Goal: Transaction & Acquisition: Purchase product/service

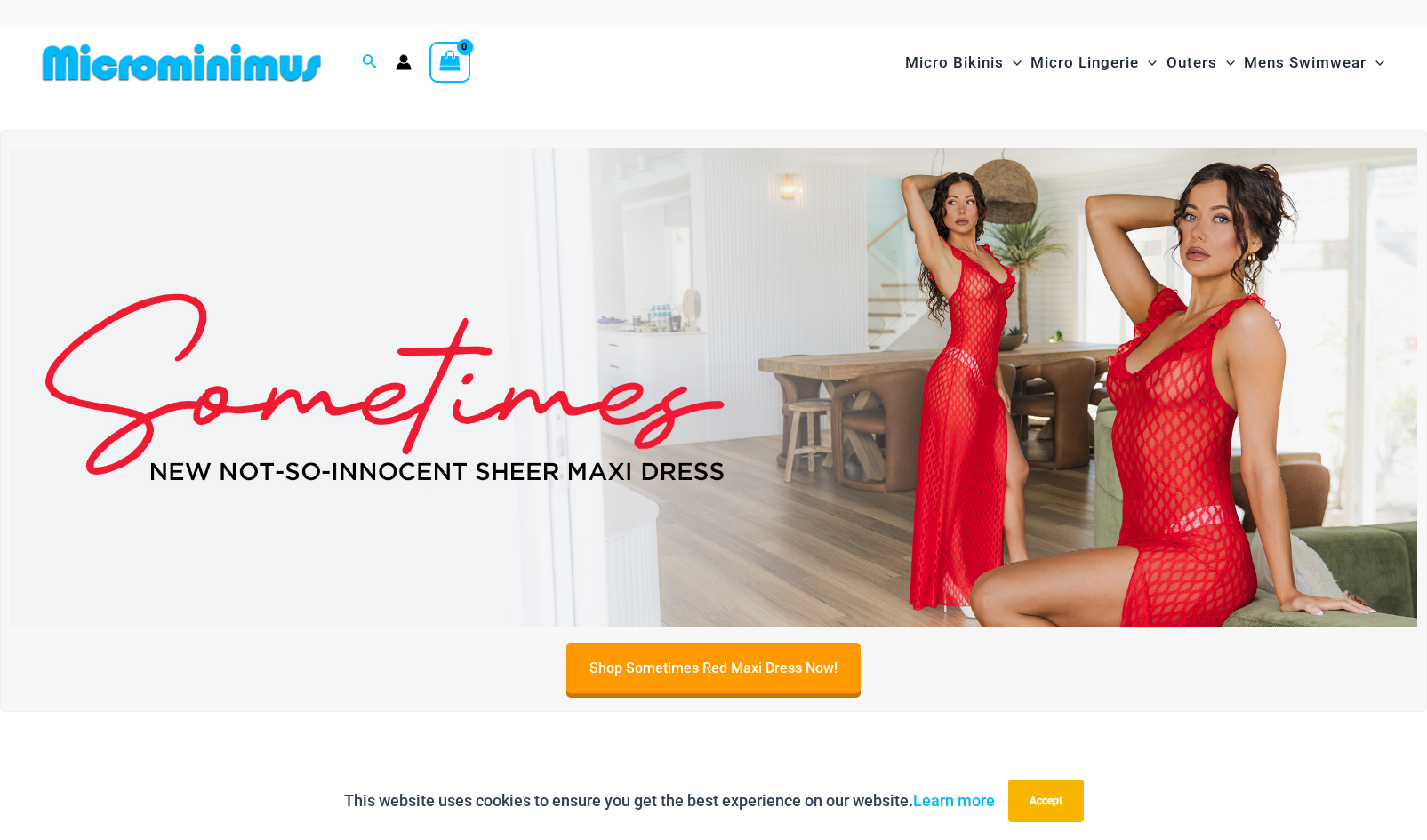
click at [1137, 399] on img at bounding box center [713, 388] width 1407 height 478
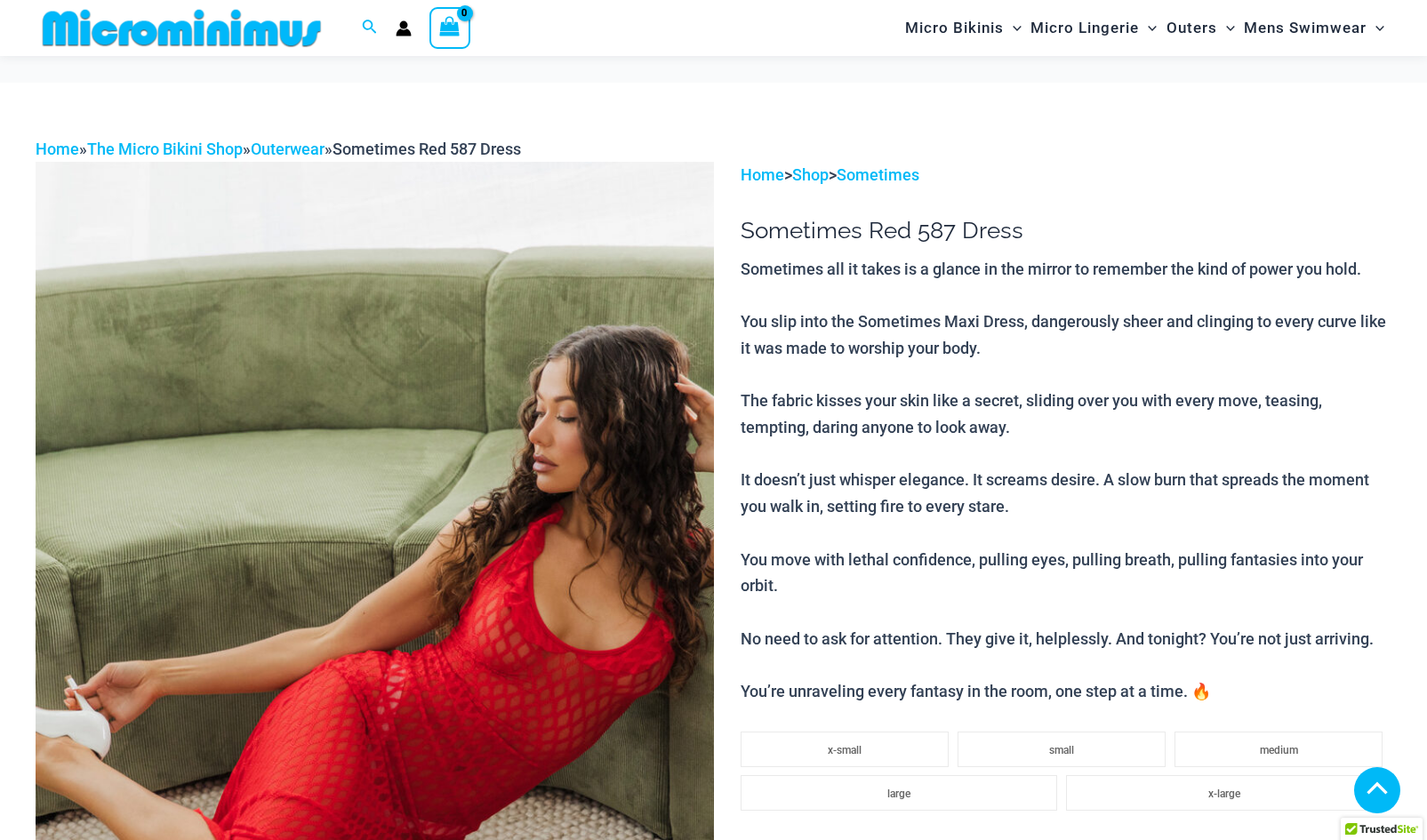
scroll to position [889, 0]
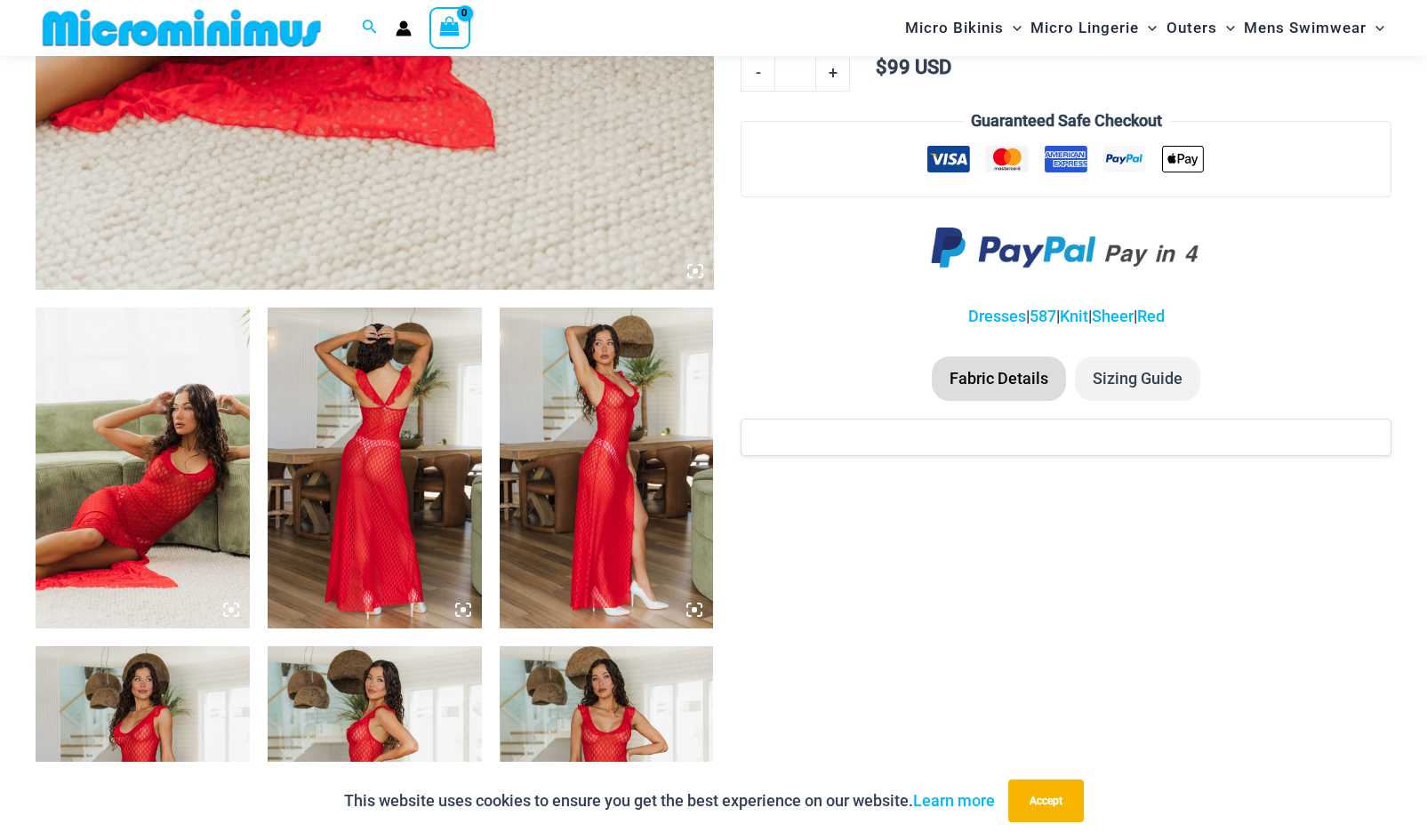
click at [111, 528] on img at bounding box center [143, 468] width 214 height 321
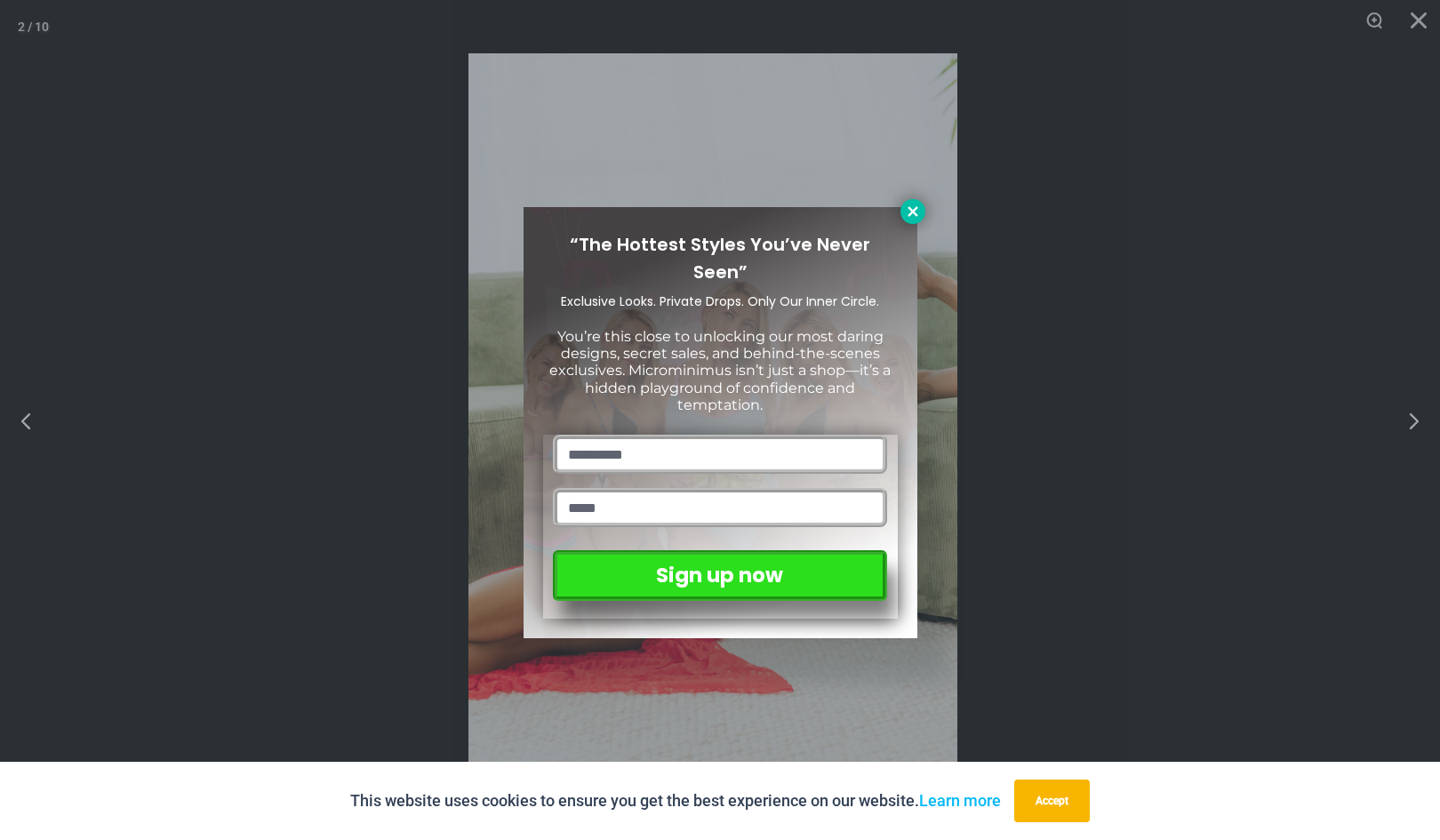
click at [909, 208] on icon at bounding box center [912, 211] width 9 height 9
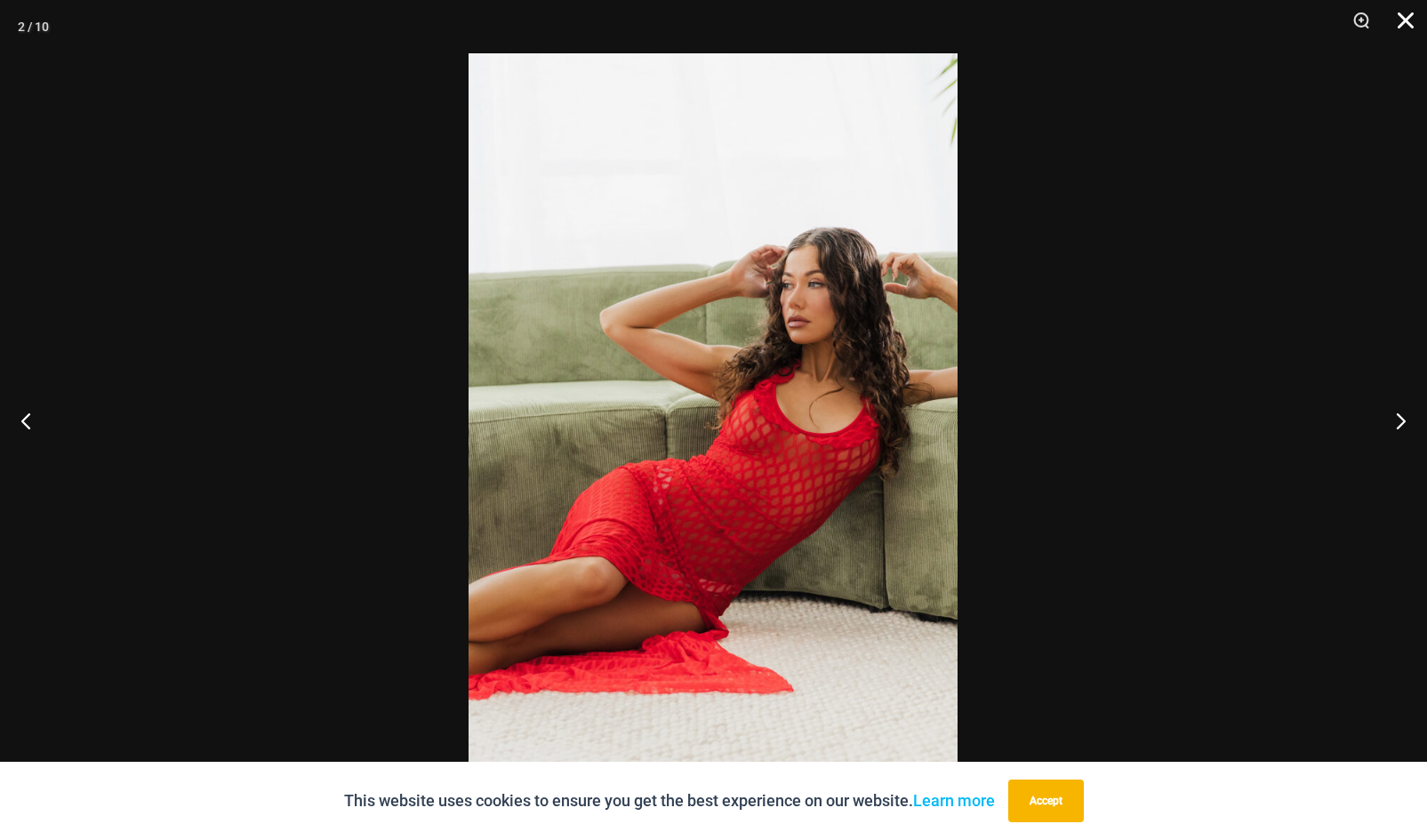
click at [1405, 30] on button "Close" at bounding box center [1399, 26] width 44 height 54
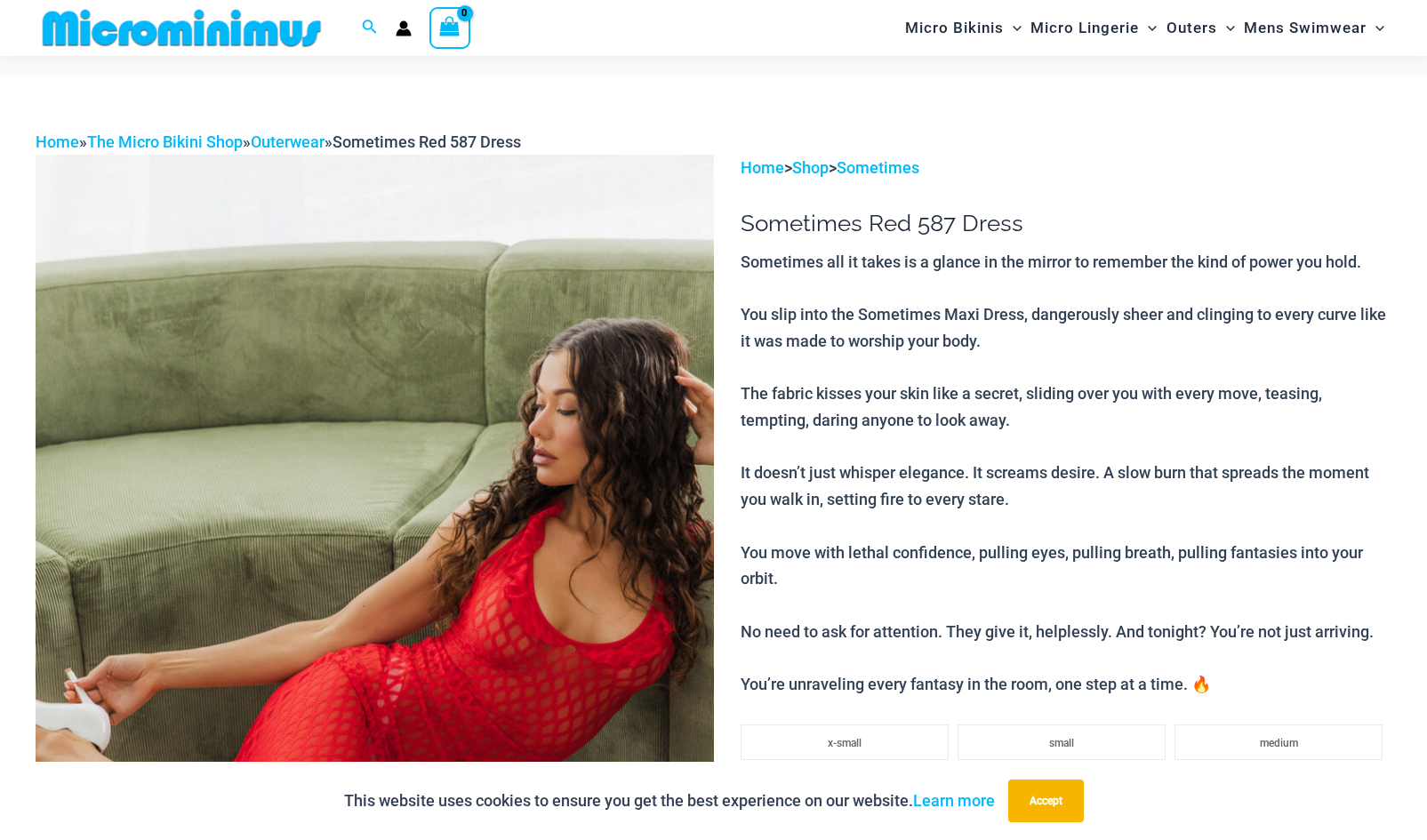
scroll to position [0, 0]
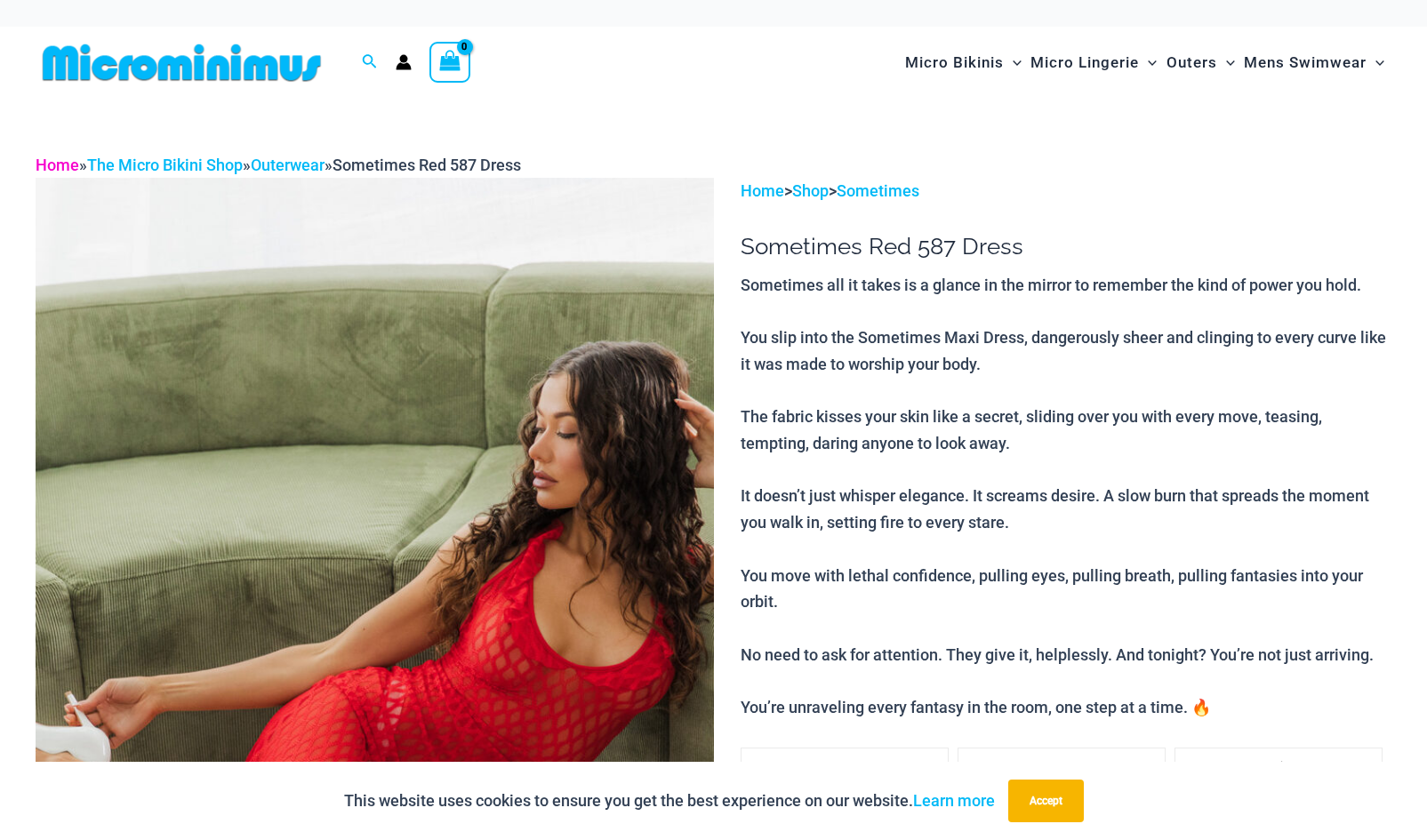
click at [56, 168] on link "Home" at bounding box center [57, 165] width 43 height 19
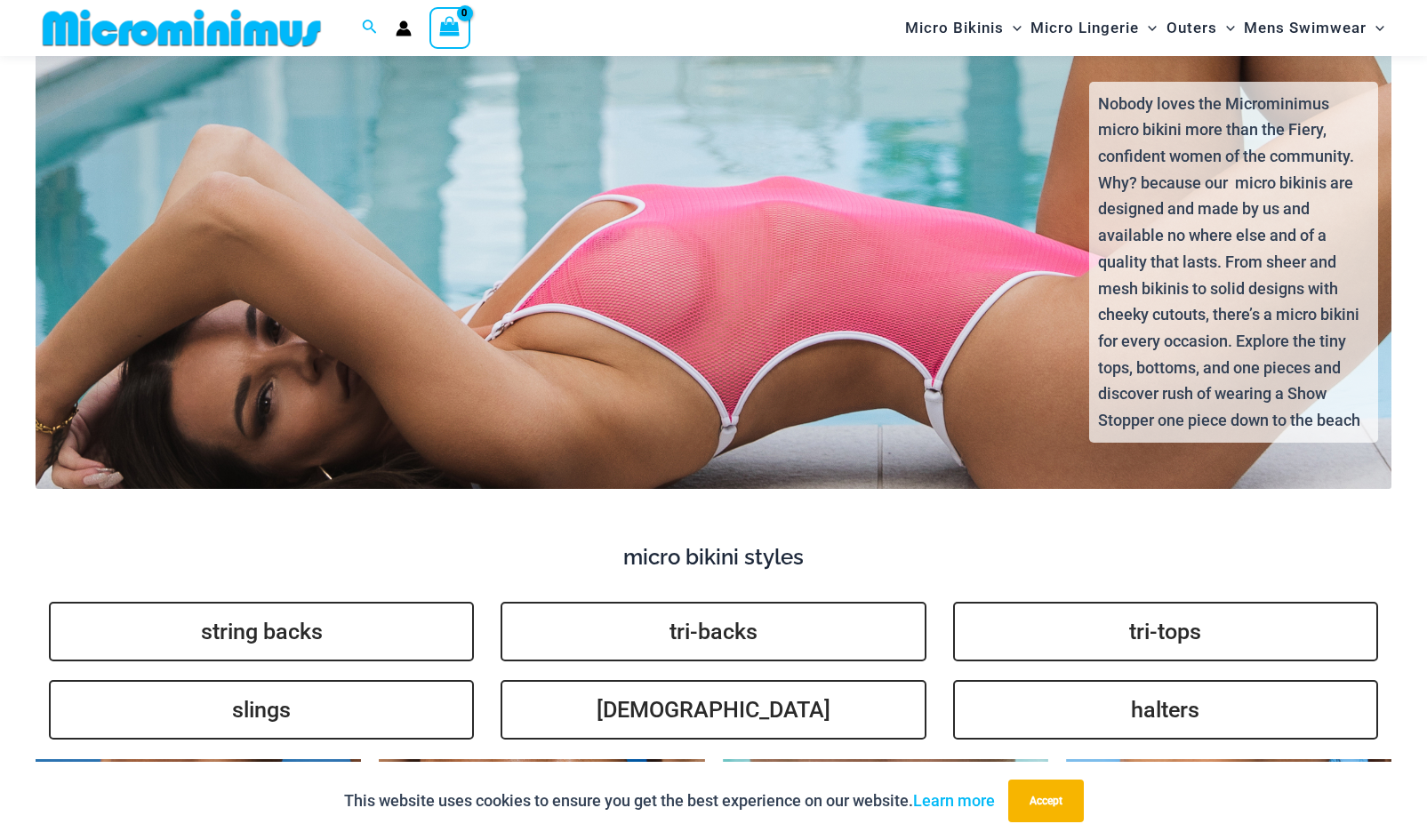
scroll to position [3717, 0]
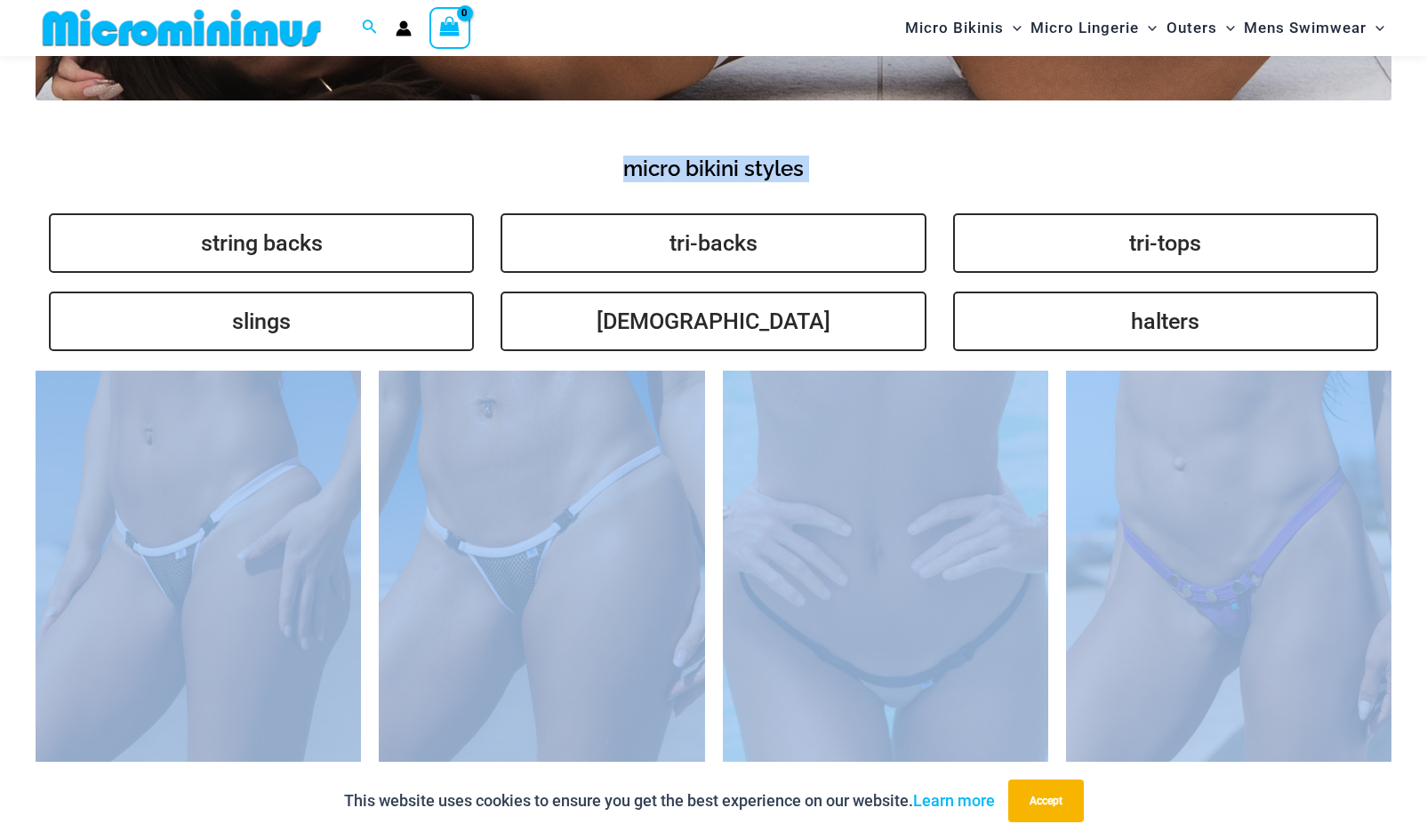
drag, startPoint x: 1426, startPoint y: 399, endPoint x: 1439, endPoint y: -9, distance: 408.2
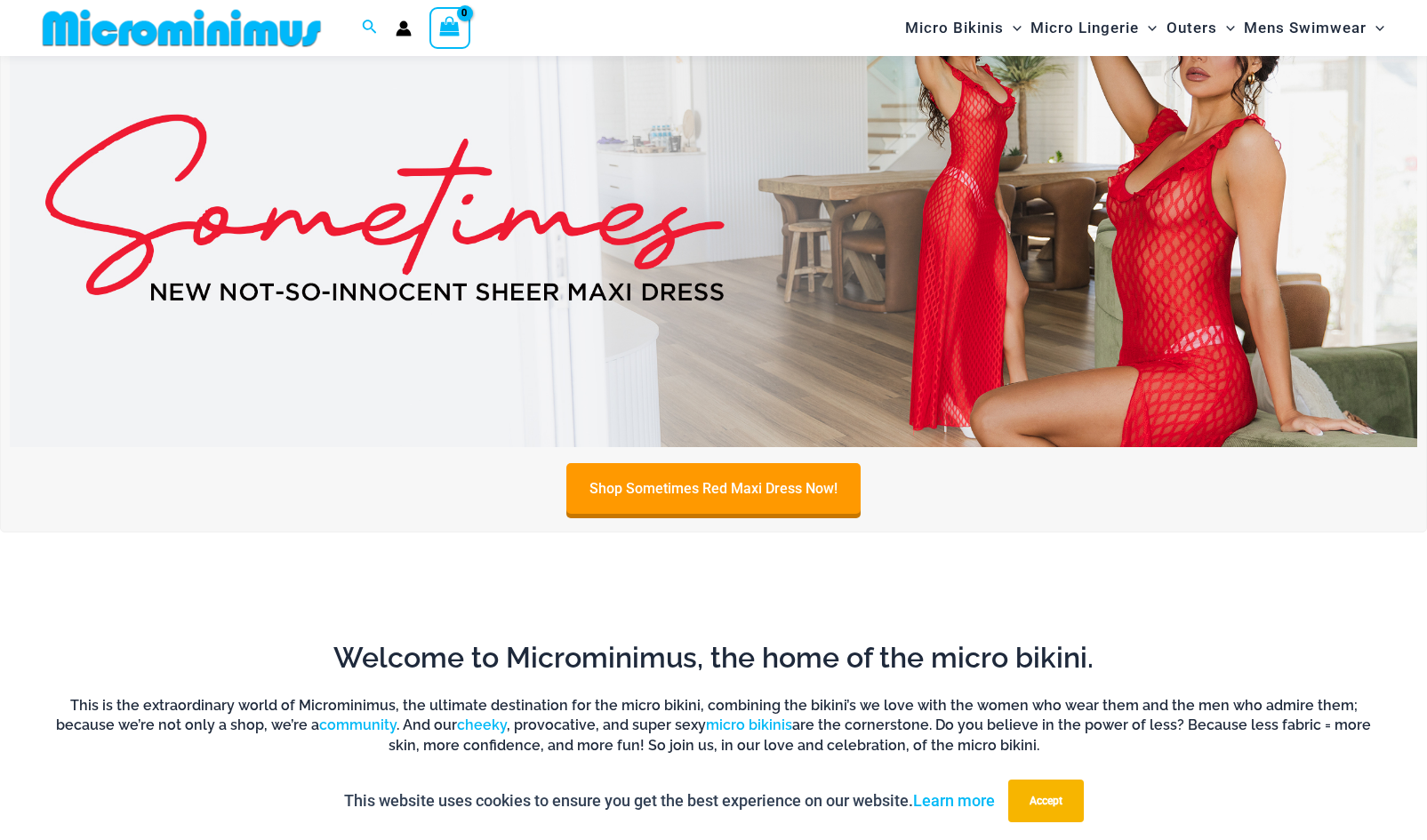
scroll to position [0, 0]
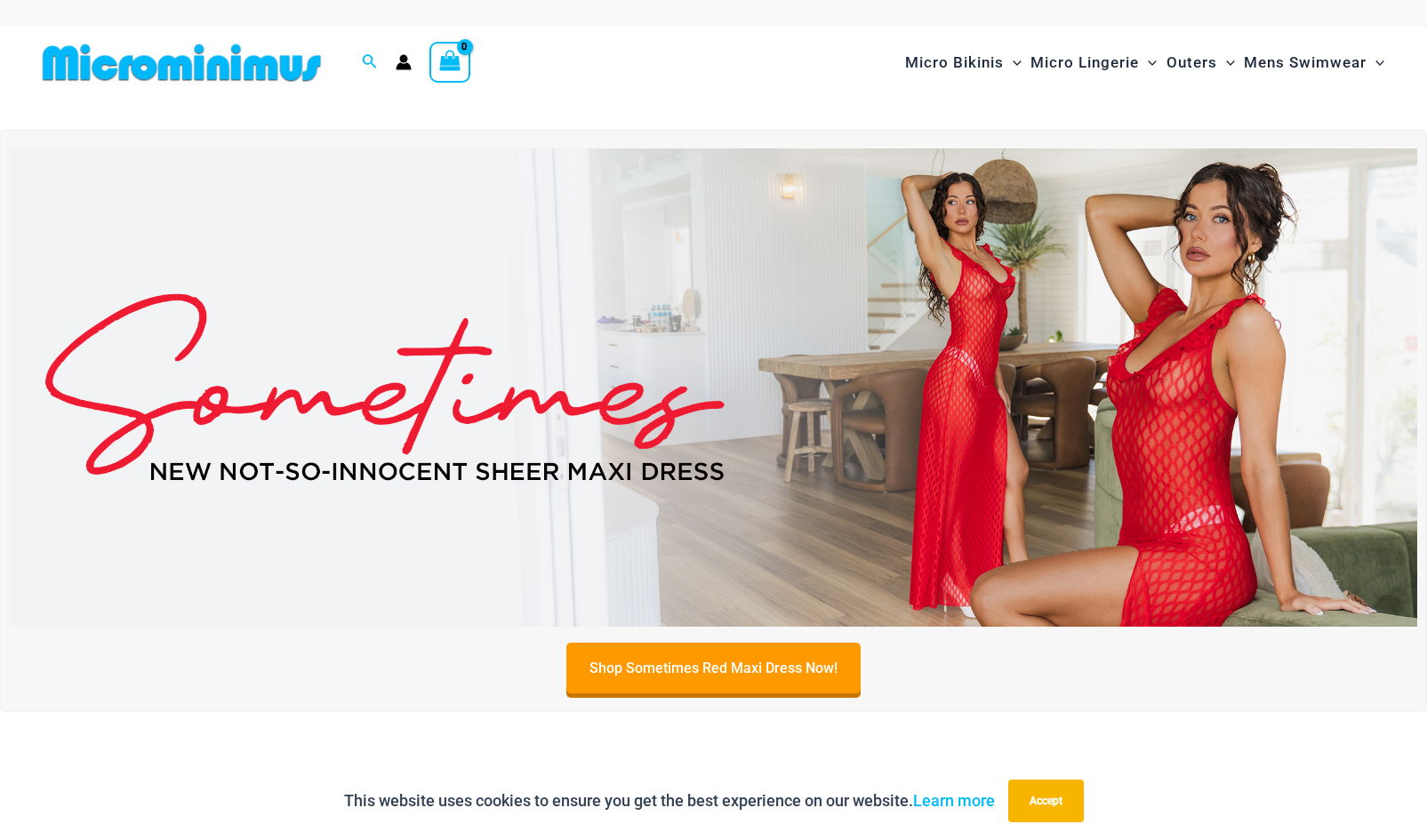
click at [626, 360] on img at bounding box center [713, 388] width 1407 height 478
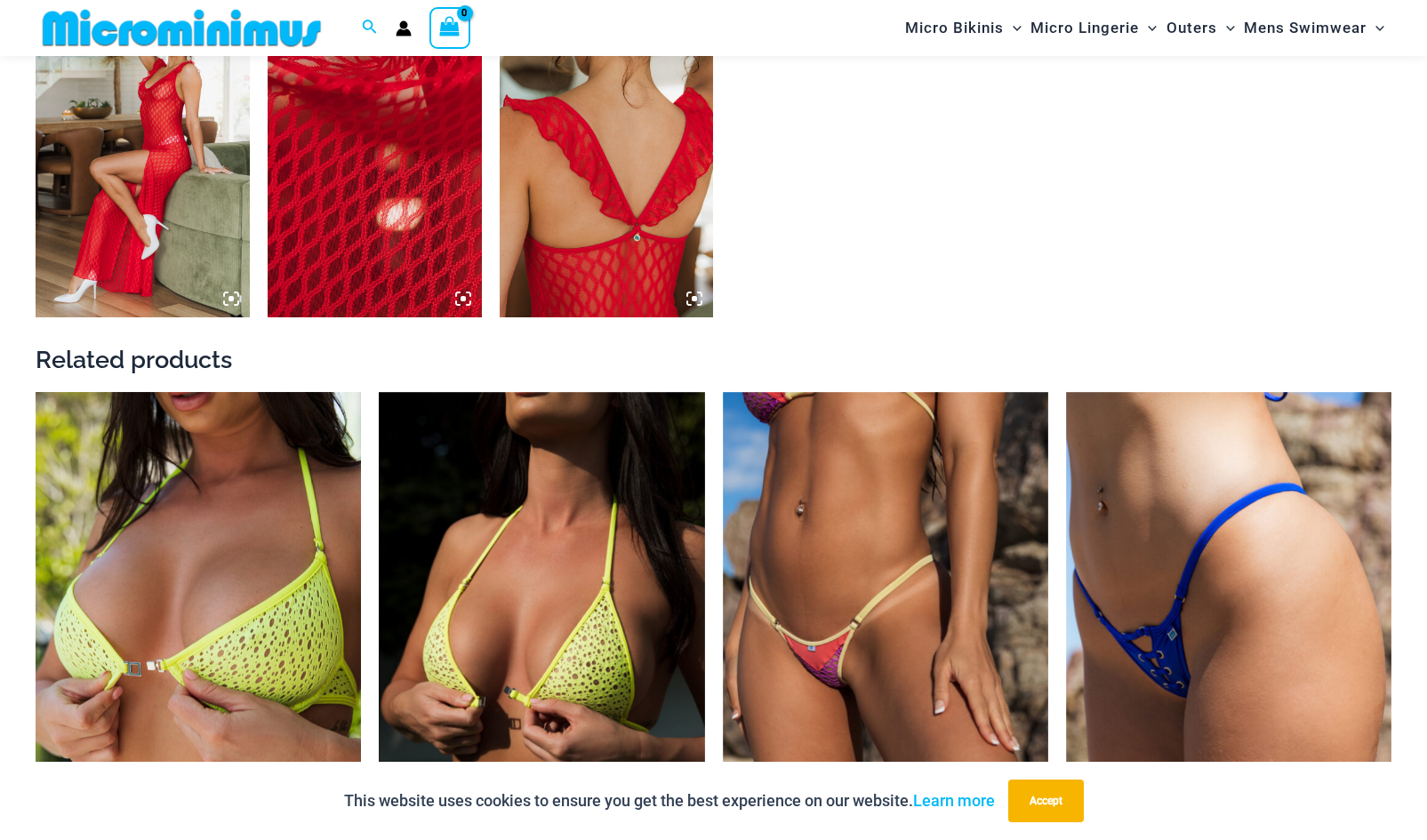
scroll to position [2028, 0]
